Goal: Task Accomplishment & Management: Manage account settings

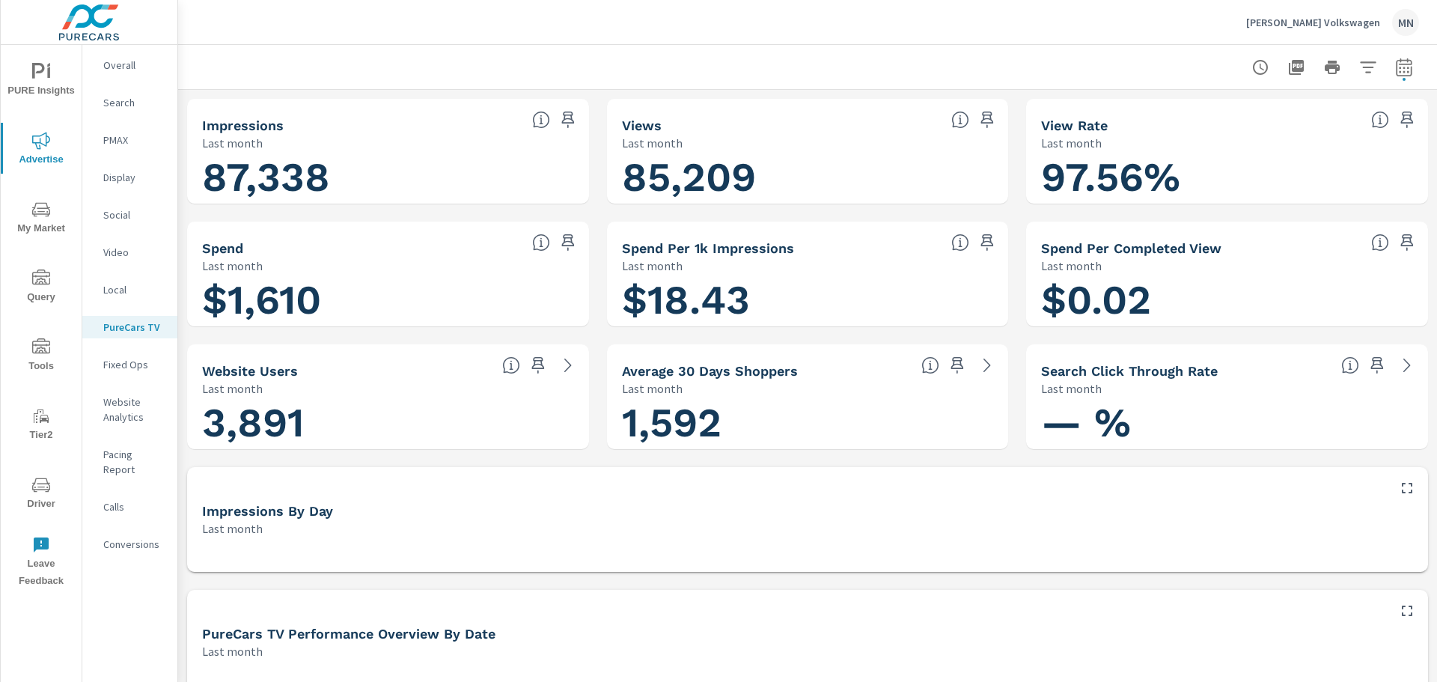
scroll to position [2189, 0]
click at [1324, 21] on p "[PERSON_NAME] Volkswagen" at bounding box center [1313, 22] width 134 height 13
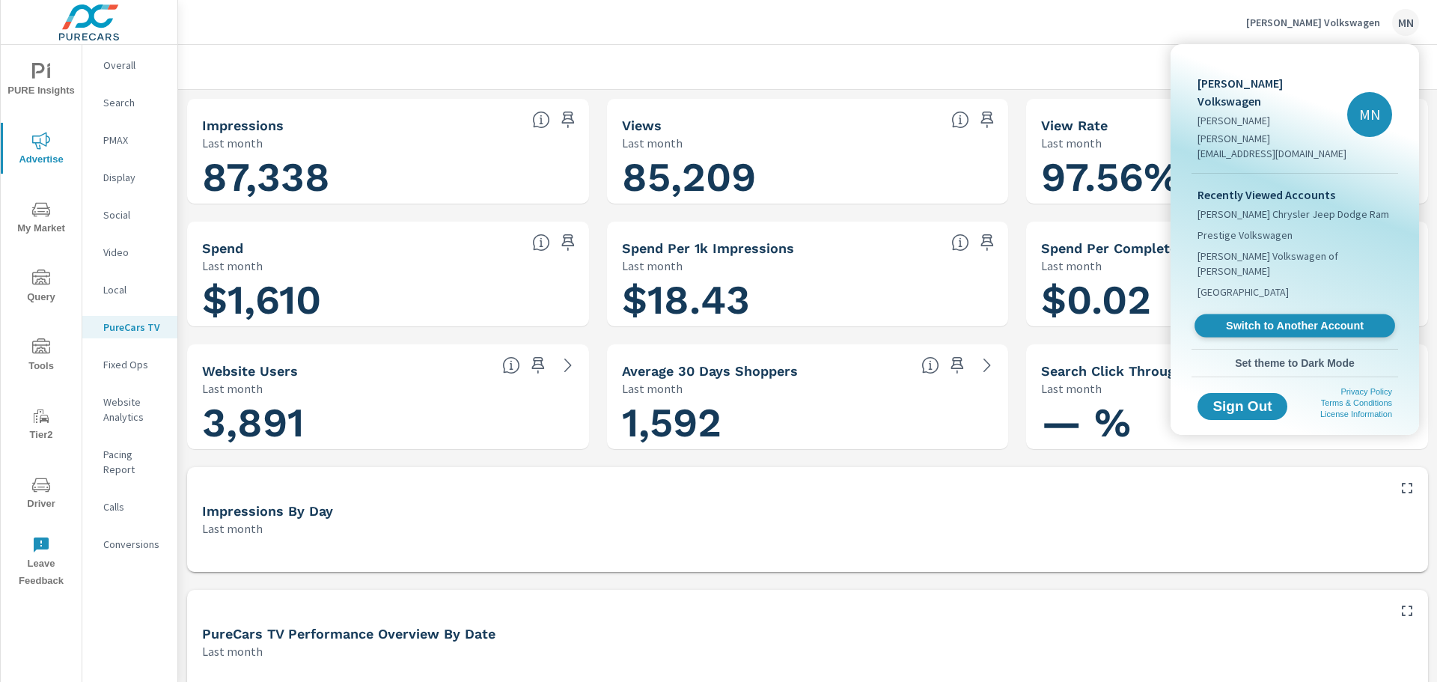
click at [1282, 319] on span "Switch to Another Account" at bounding box center [1294, 326] width 183 height 14
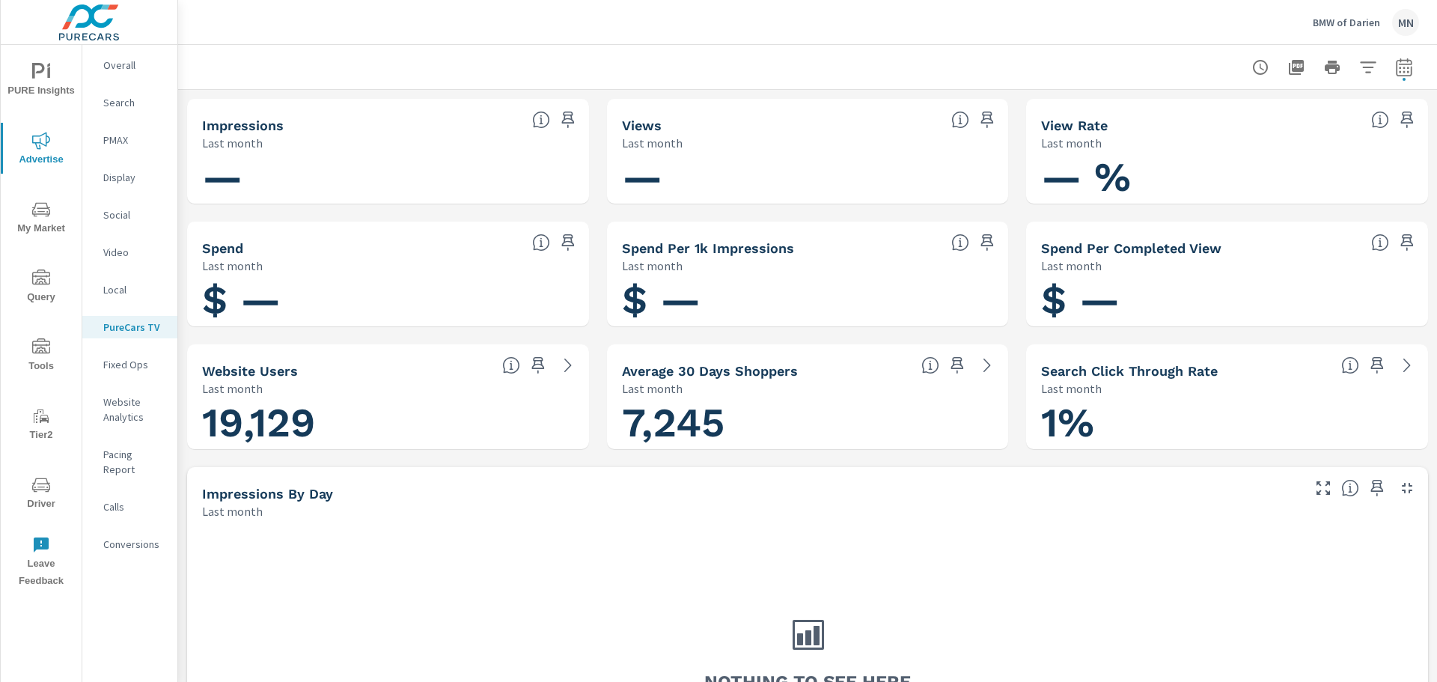
click at [123, 72] on p "Overall" at bounding box center [134, 65] width 62 height 15
